Goal: Task Accomplishment & Management: Complete application form

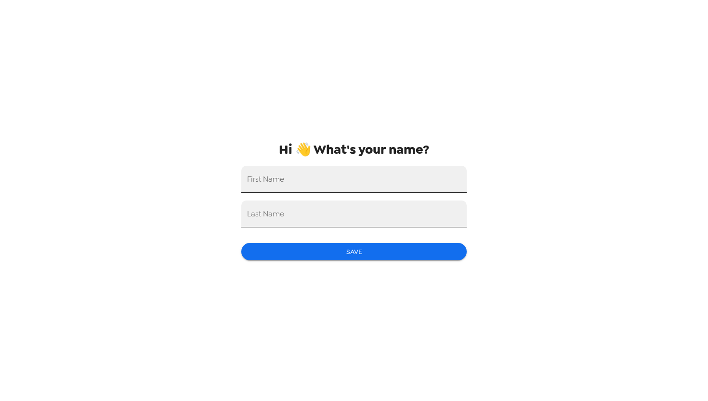
click at [405, 179] on input "First Name" at bounding box center [353, 179] width 225 height 27
type input "Xin"
click at [378, 226] on input "Last Name" at bounding box center [353, 213] width 225 height 27
type input "L"
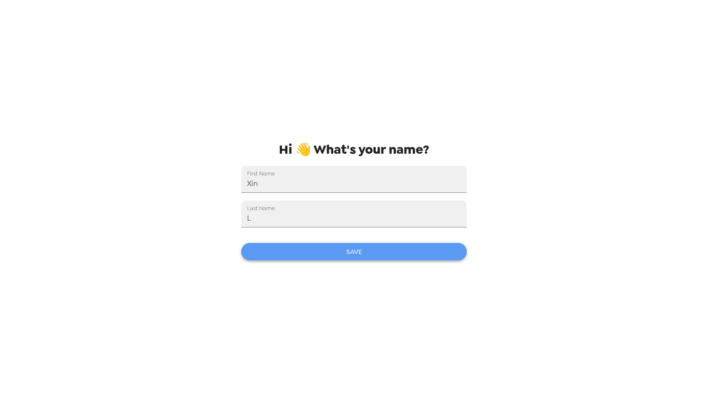
click at [375, 251] on button "Save" at bounding box center [353, 252] width 225 height 18
